Goal: Navigation & Orientation: Find specific page/section

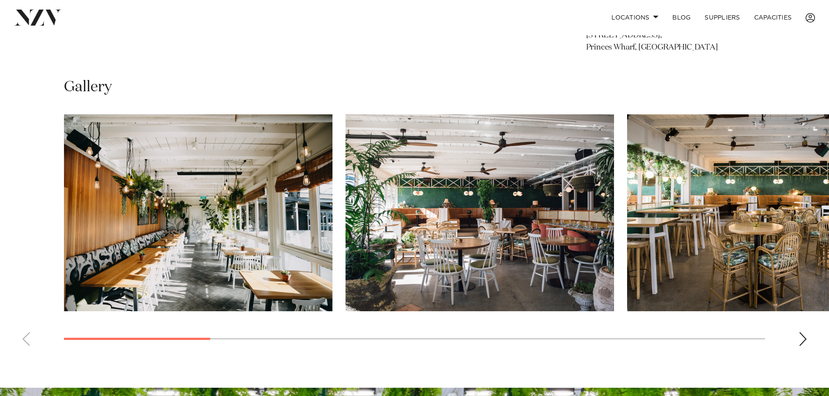
scroll to position [609, 0]
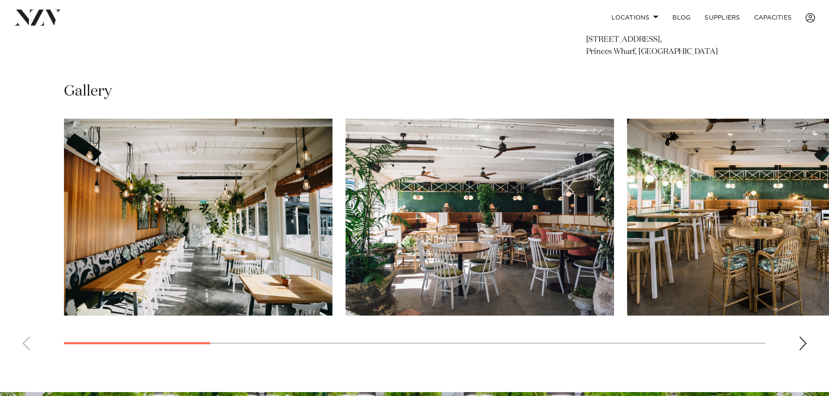
click at [582, 218] on img "2 / 12" at bounding box center [479, 217] width 268 height 197
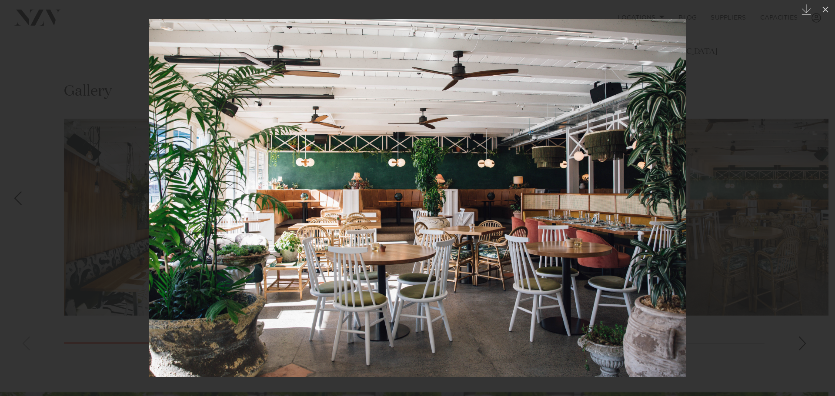
click at [750, 239] on div at bounding box center [417, 198] width 835 height 396
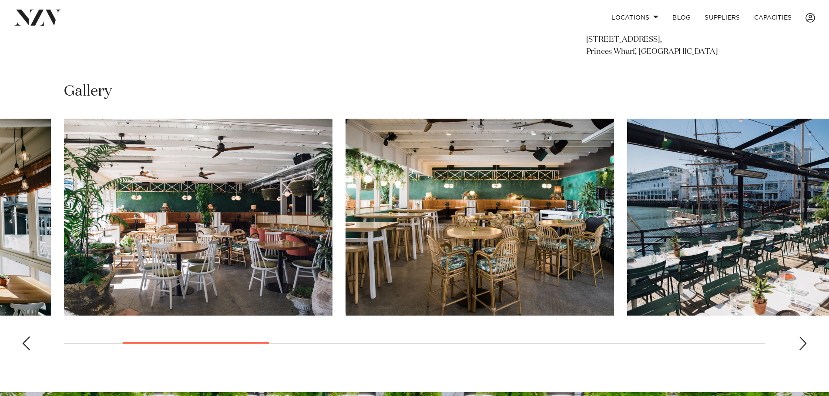
click at [751, 239] on img "4 / 12" at bounding box center [761, 217] width 268 height 197
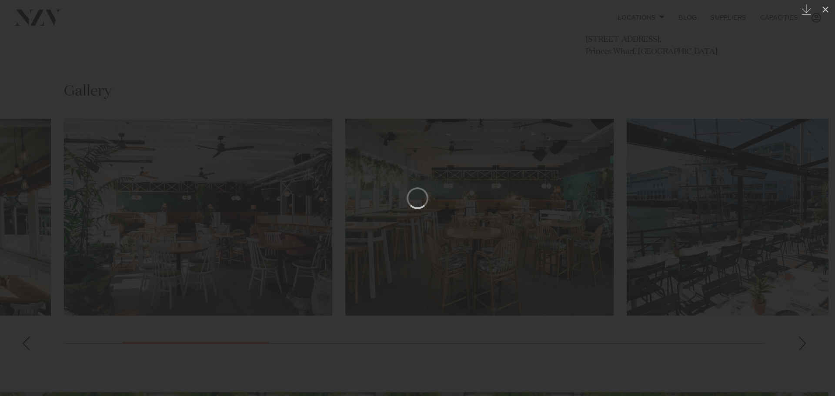
click at [747, 104] on div at bounding box center [417, 198] width 835 height 396
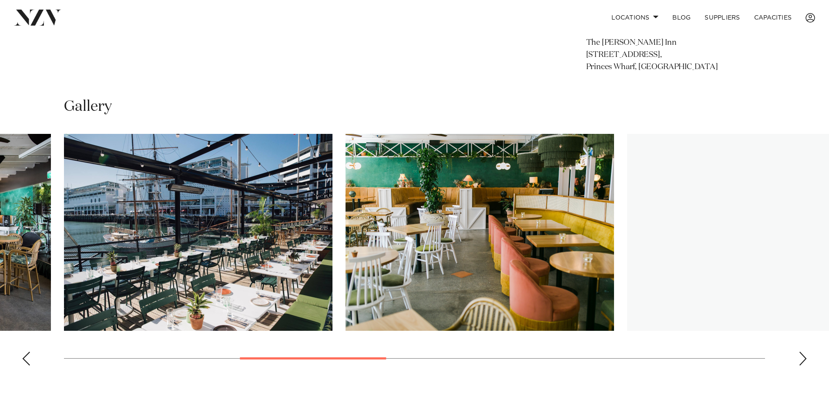
scroll to position [609, 0]
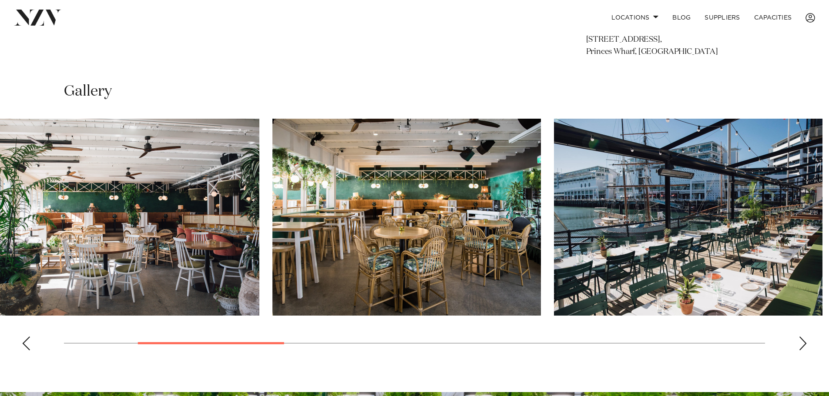
click at [828, 320] on html "Locations Auckland Wellington Christchurch Queenstown Hamilton Northland Bay of…" at bounding box center [414, 139] width 829 height 1496
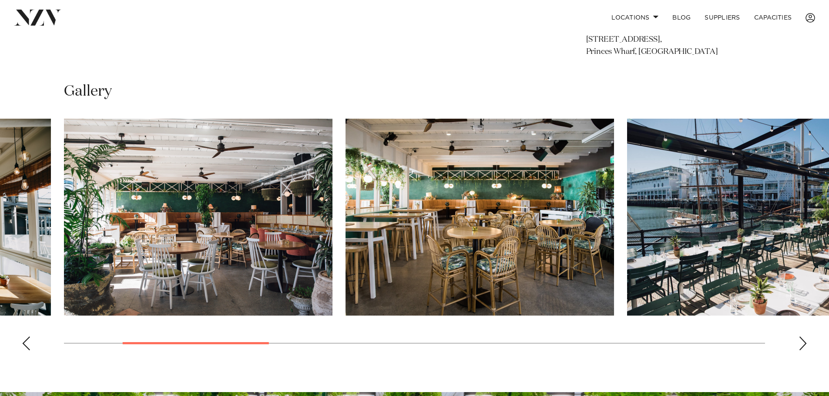
click at [536, 242] on img "3 / 12" at bounding box center [479, 217] width 268 height 197
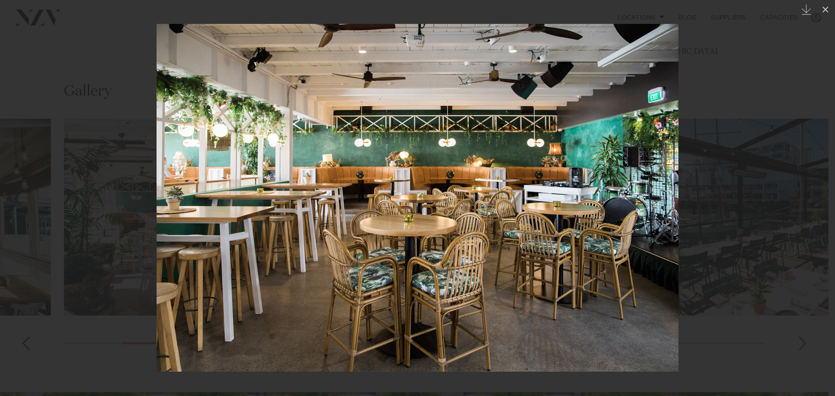
click at [772, 45] on div at bounding box center [417, 198] width 835 height 396
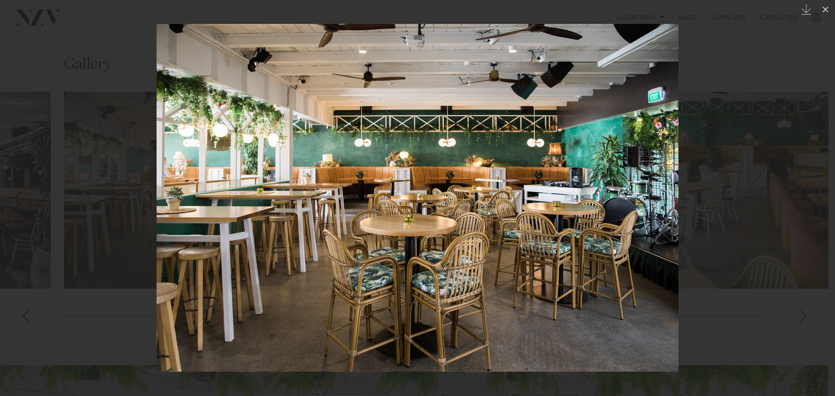
scroll to position [638, 0]
